Goal: Navigation & Orientation: Find specific page/section

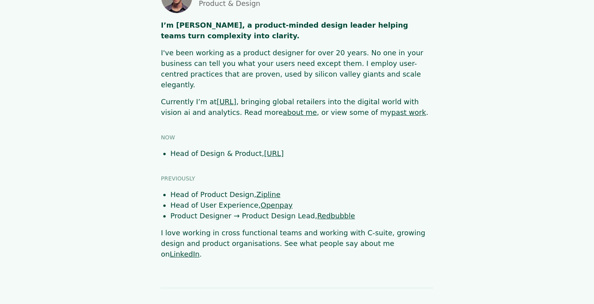
scroll to position [47, 0]
click at [283, 107] on link "about me" at bounding box center [300, 111] width 34 height 8
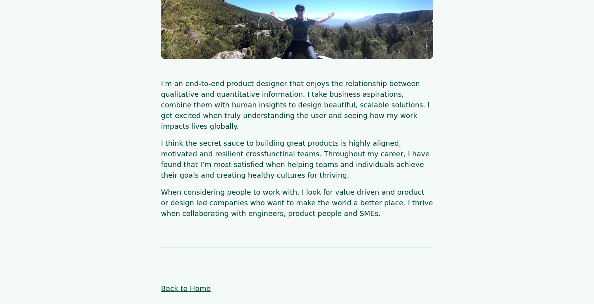
scroll to position [131, 0]
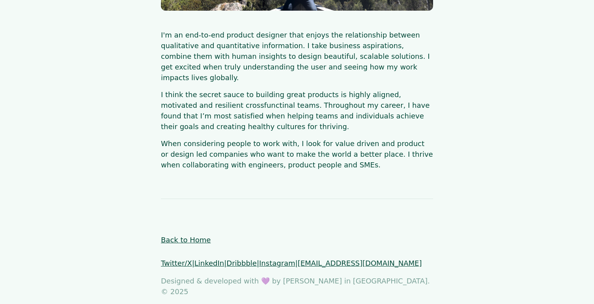
click at [187, 235] on link "Back to Home" at bounding box center [186, 239] width 50 height 8
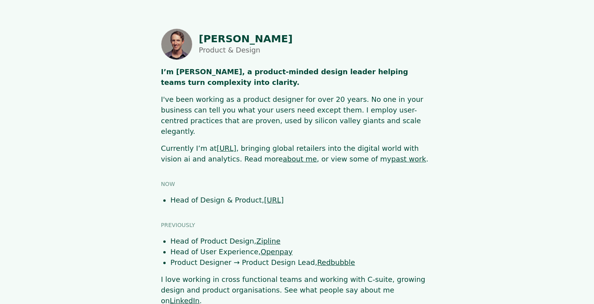
click at [391, 155] on link "past work" at bounding box center [408, 159] width 35 height 8
click at [372, 107] on p "I've been working as a product designer for over 20 years. No one in your busin…" at bounding box center [297, 115] width 272 height 43
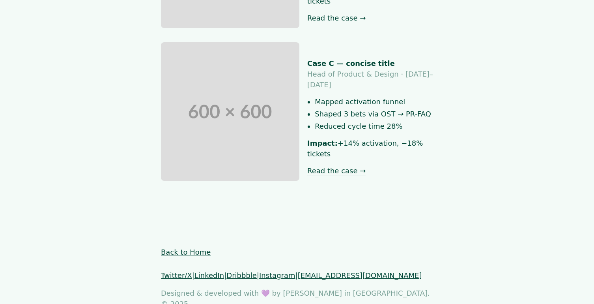
scroll to position [426, 0]
